Goal: Information Seeking & Learning: Learn about a topic

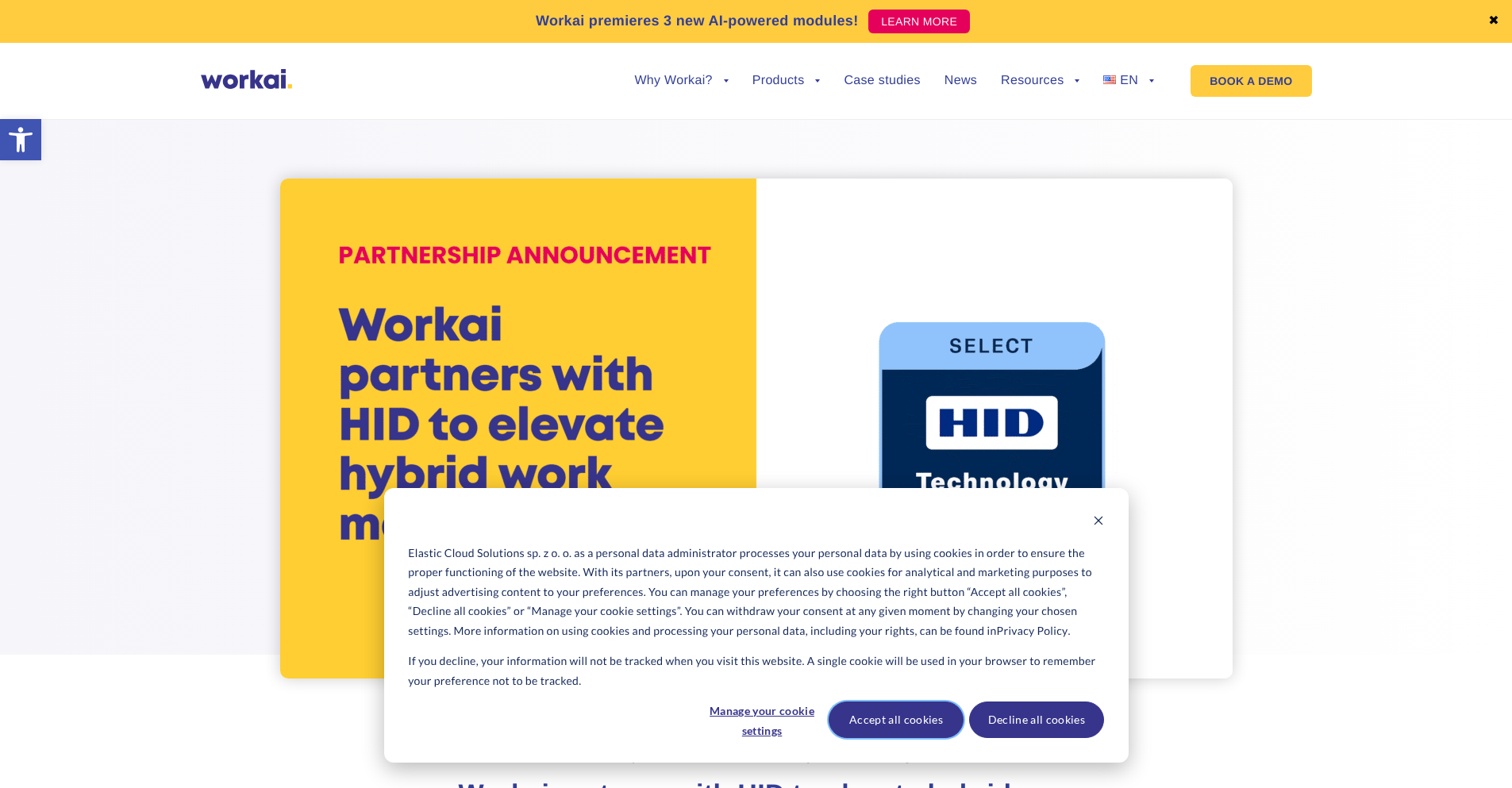
click at [924, 712] on button "Accept all cookies" at bounding box center [896, 719] width 135 height 36
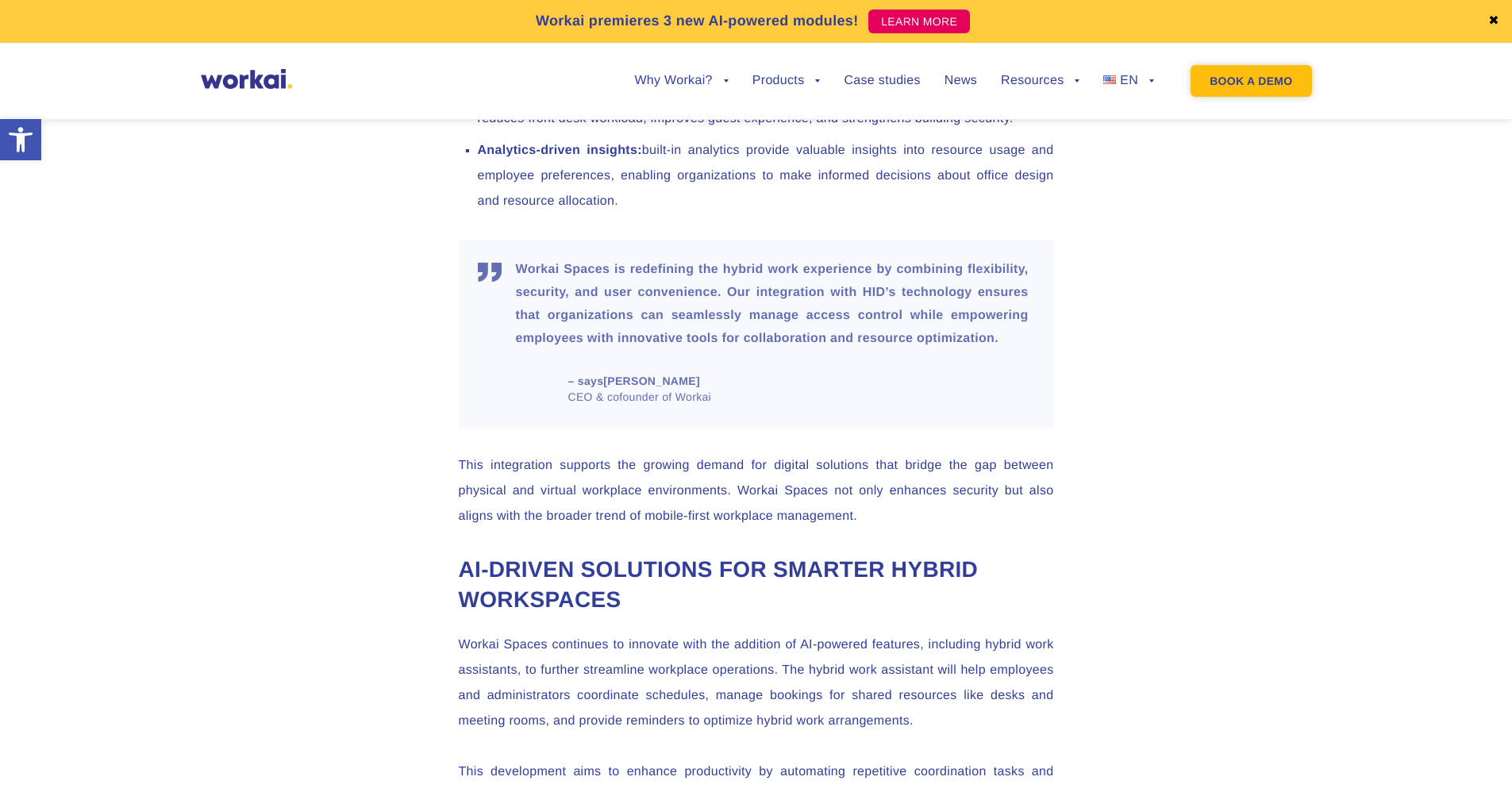
scroll to position [1985, 0]
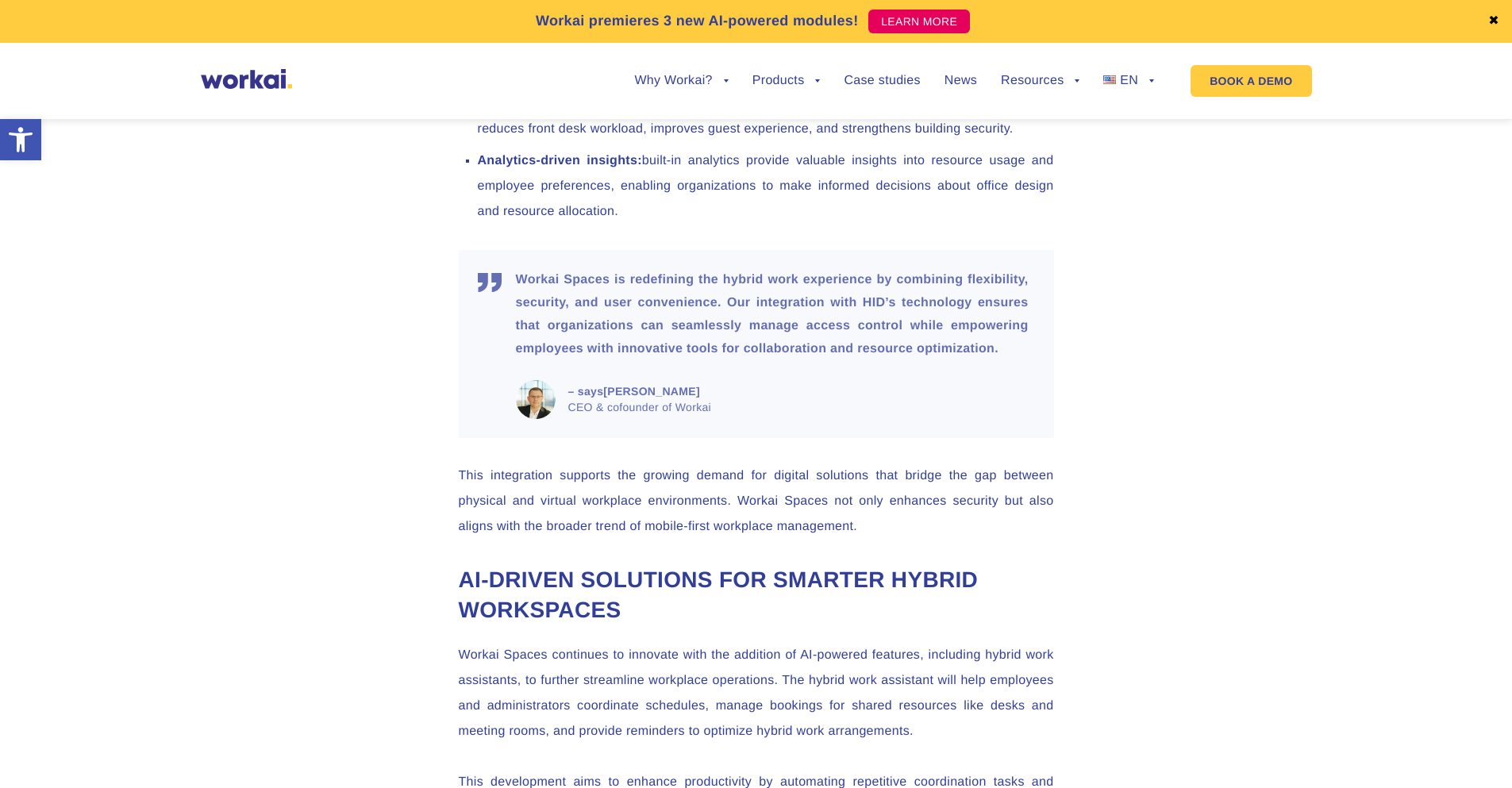
click at [1155, 81] on div "Why Workai? back Why Workai? Intranet ROI calculator Security Products back Wor…" at bounding box center [882, 81] width 591 height 60
click at [1147, 81] on link "EN" at bounding box center [1129, 81] width 51 height 13
click at [1126, 127] on link "PL" at bounding box center [1121, 129] width 80 height 36
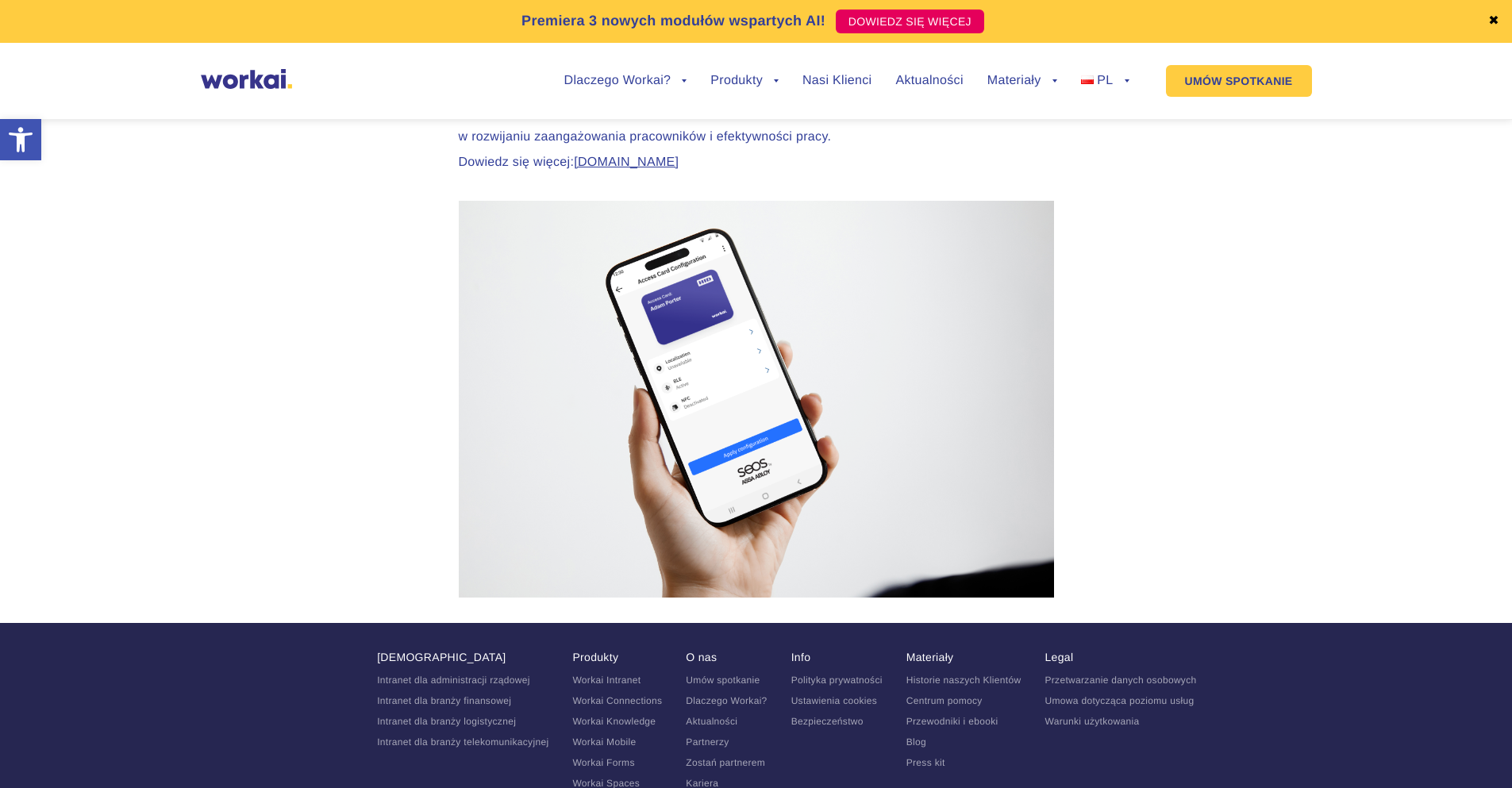
scroll to position [3860, 0]
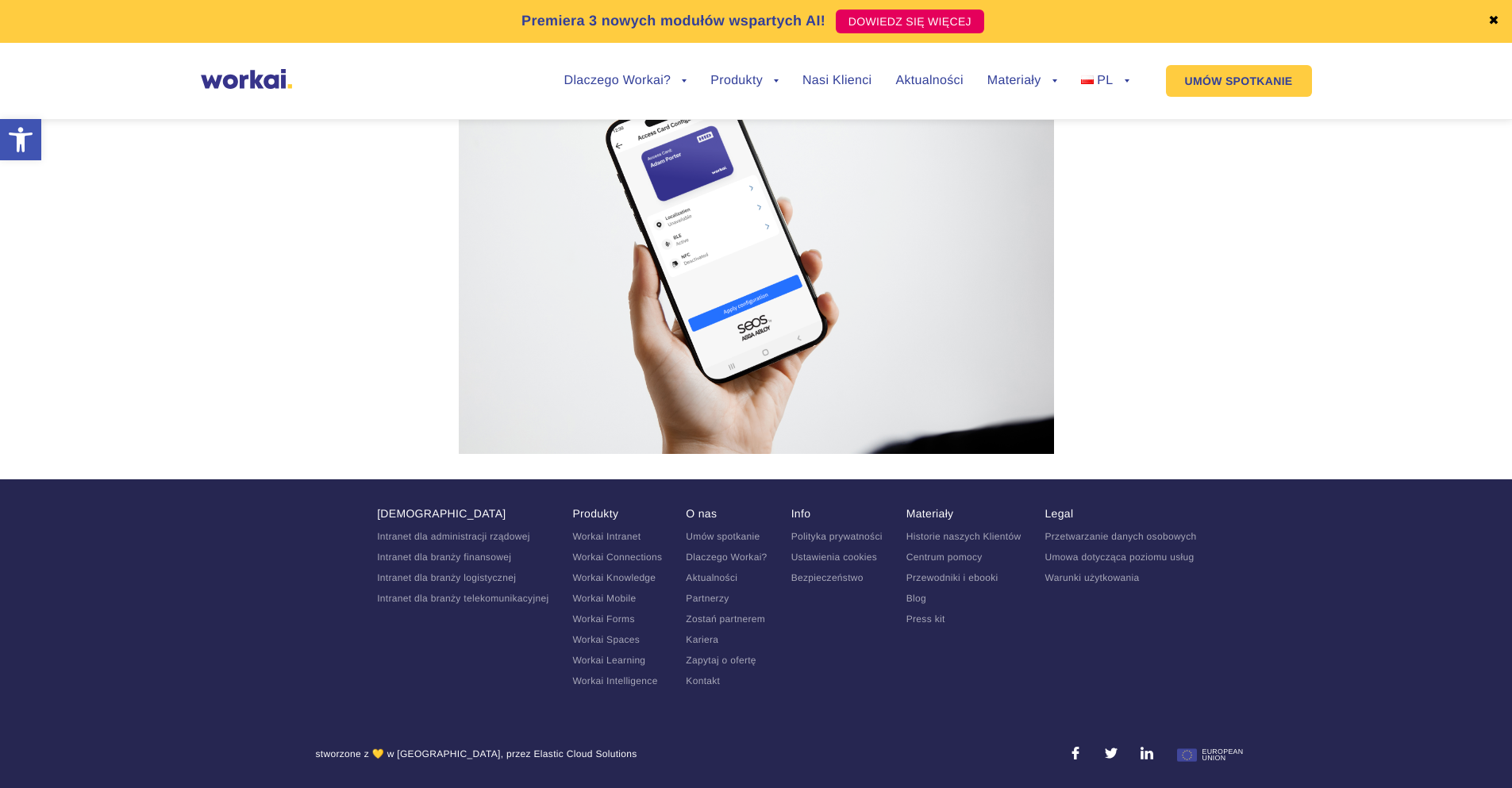
click at [720, 576] on link "Aktualności" at bounding box center [711, 578] width 52 height 11
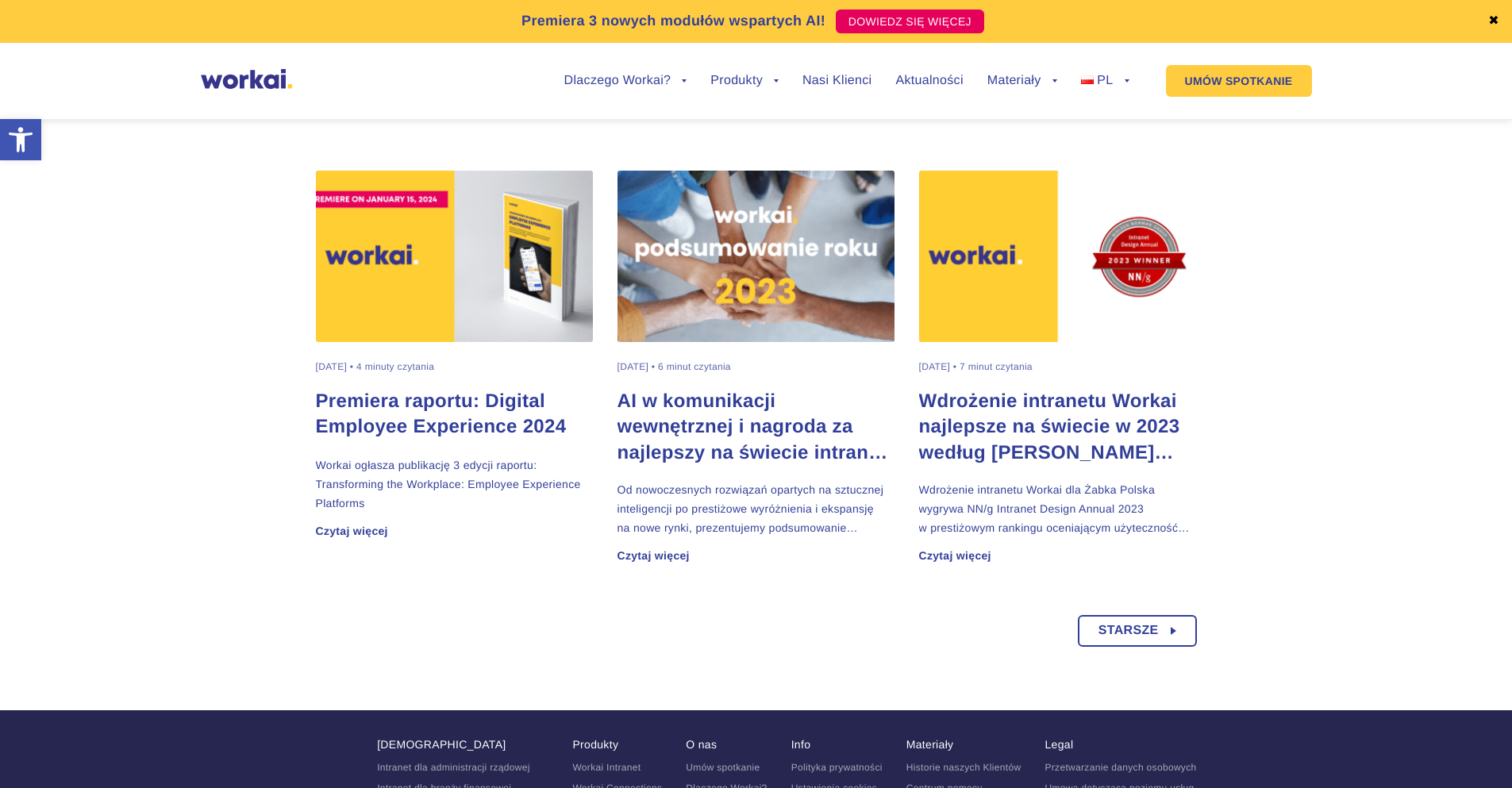
scroll to position [1195, 0]
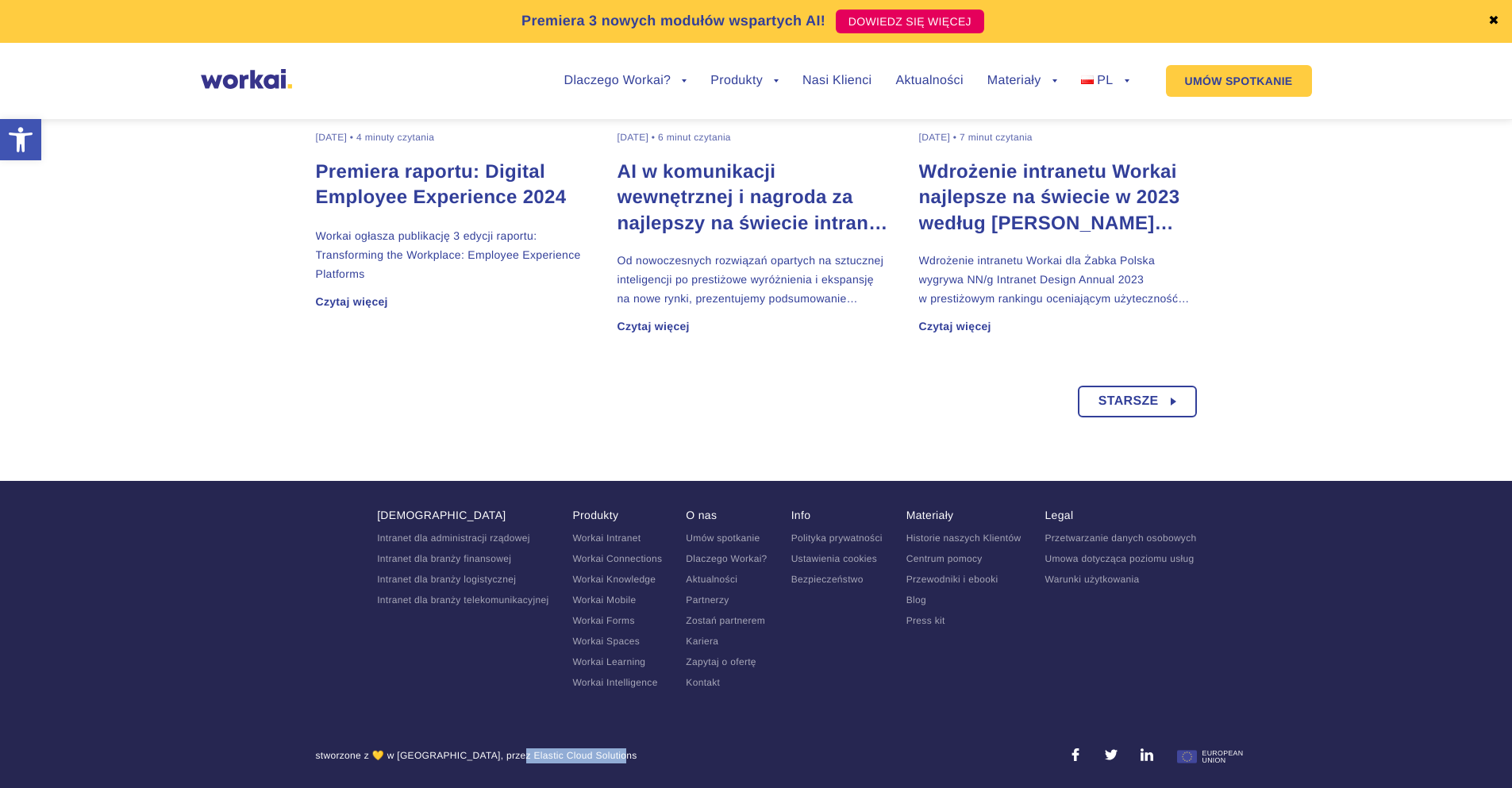
drag, startPoint x: 445, startPoint y: 753, endPoint x: 552, endPoint y: 763, distance: 107.5
click at [552, 763] on section "stworzone z 💛 w [GEOGRAPHIC_DATA], przez Elastic Cloud Solutions" at bounding box center [756, 760] width 881 height 22
copy div "lastic Cloud Solutions"
click at [316, 668] on ul "Branże Intranet dla administracji rządowej Intranet dla branży finansowej Intra…" at bounding box center [756, 609] width 881 height 200
click at [943, 574] on link "Przewodniki i ebooki" at bounding box center [953, 579] width 92 height 11
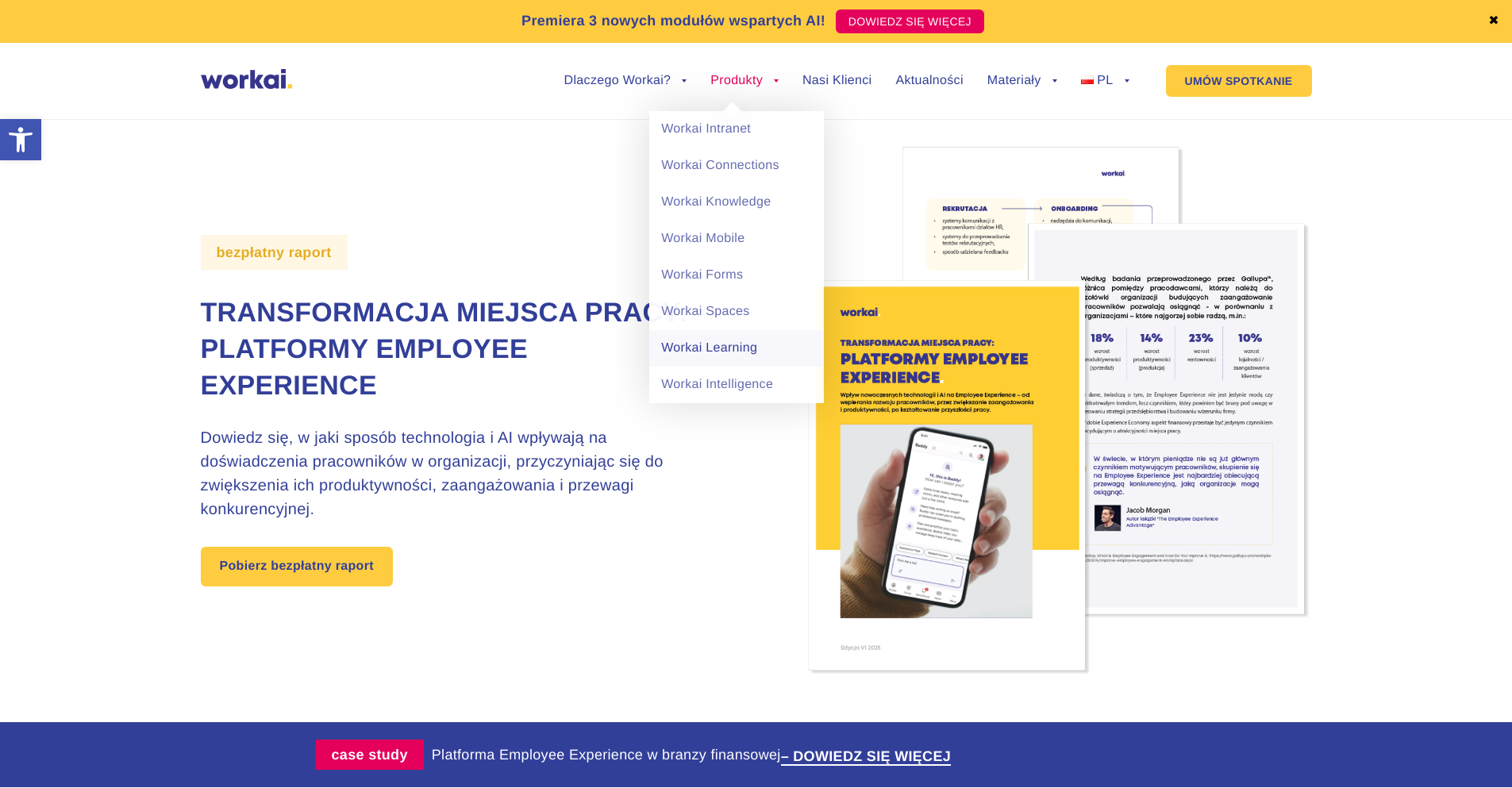
click at [715, 346] on link "Workai Learning" at bounding box center [737, 348] width 175 height 36
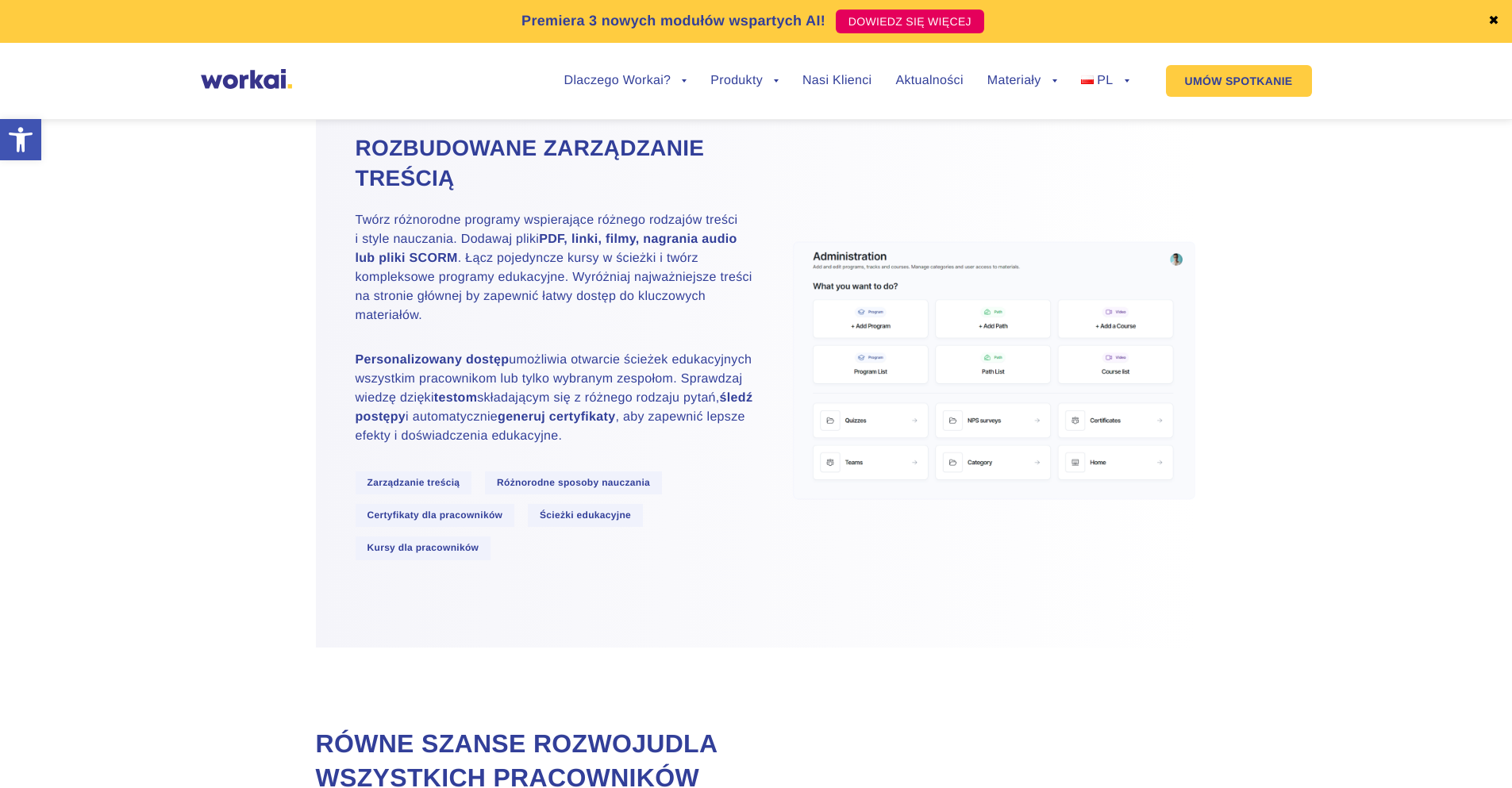
scroll to position [1905, 0]
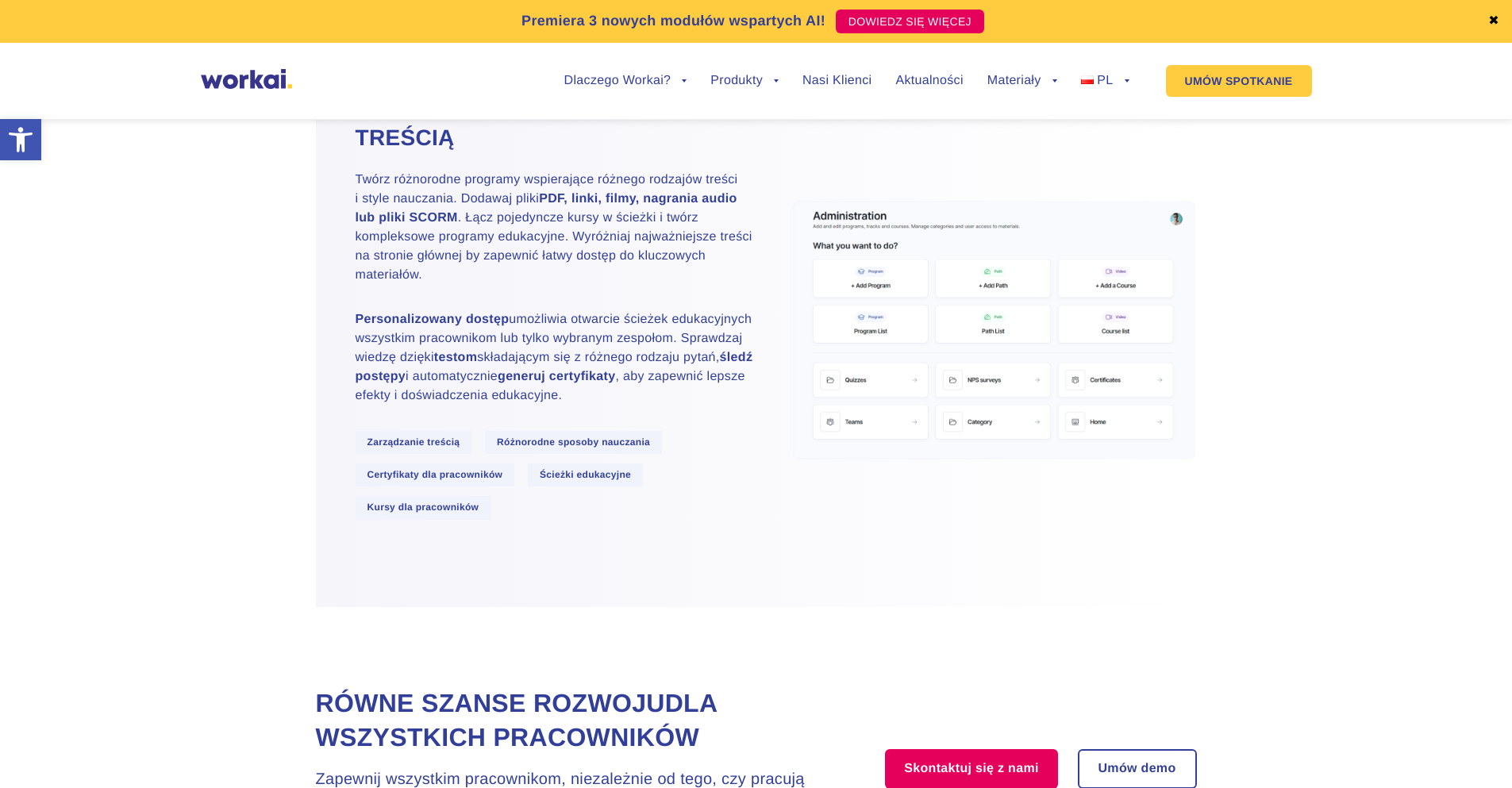
click at [970, 363] on img at bounding box center [994, 330] width 406 height 260
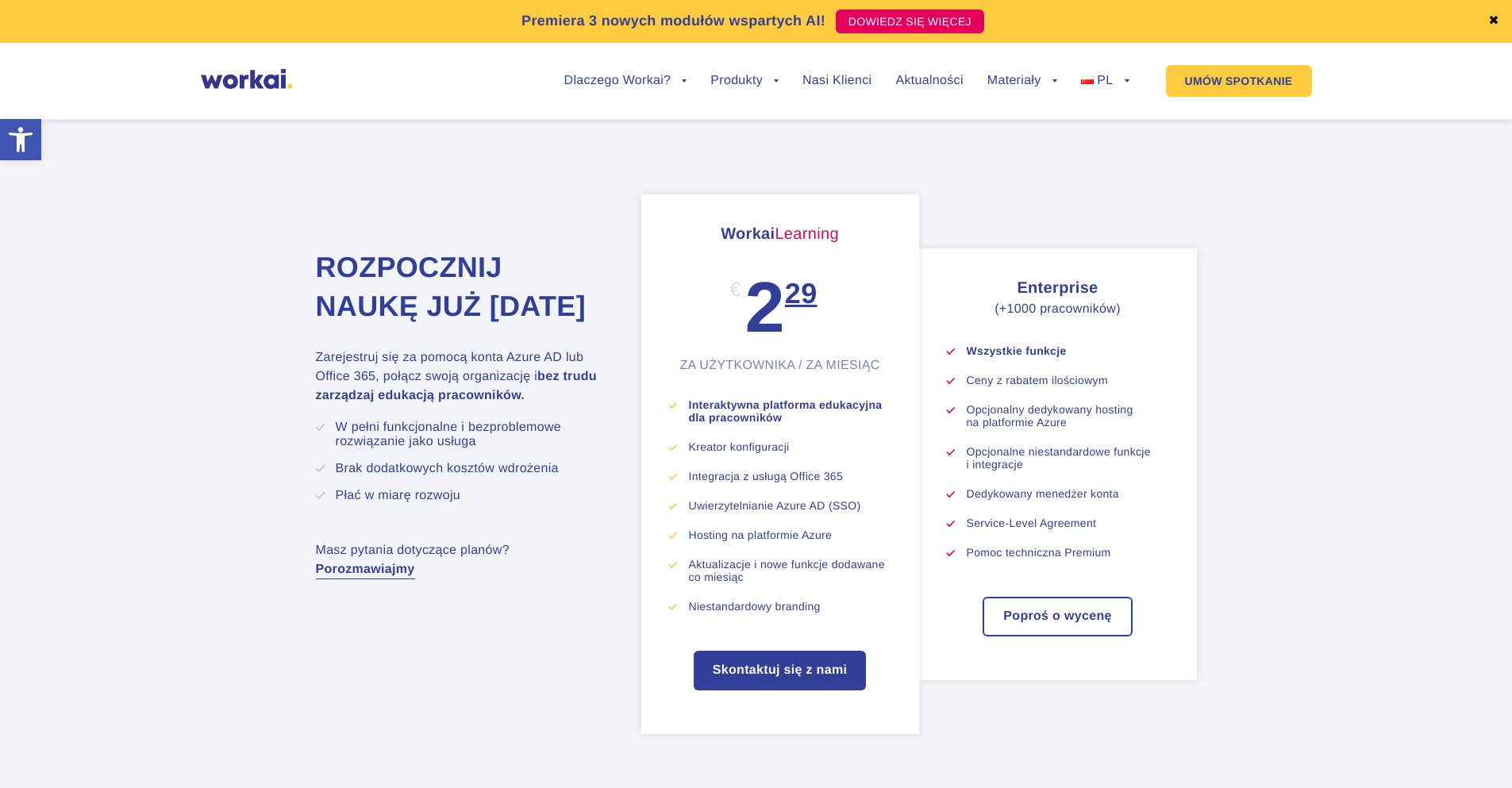
scroll to position [5796, 0]
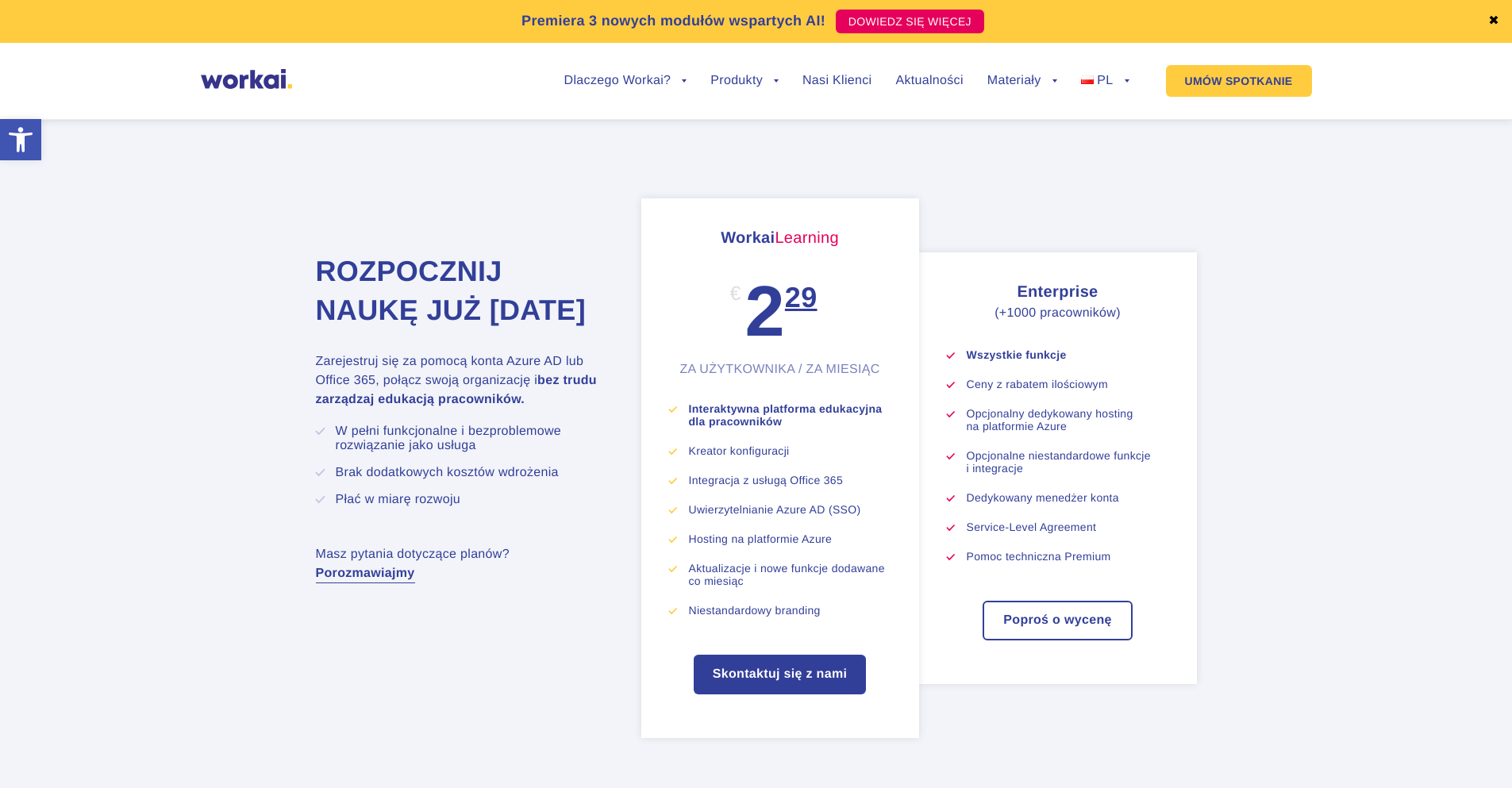
click at [1151, 304] on h3 "Enterprise" at bounding box center [1058, 292] width 222 height 24
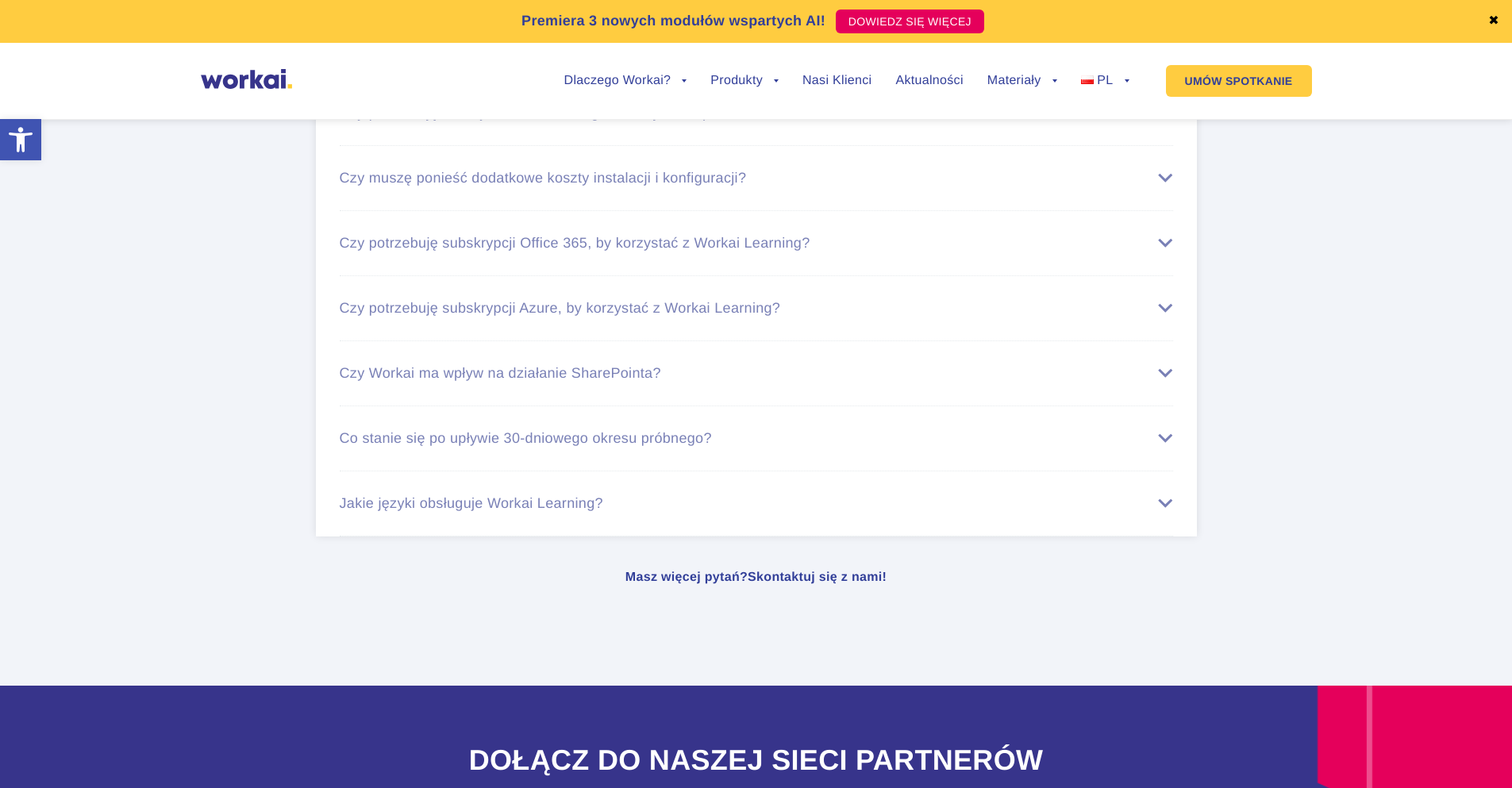
scroll to position [6669, 0]
